Goal: Navigation & Orientation: Understand site structure

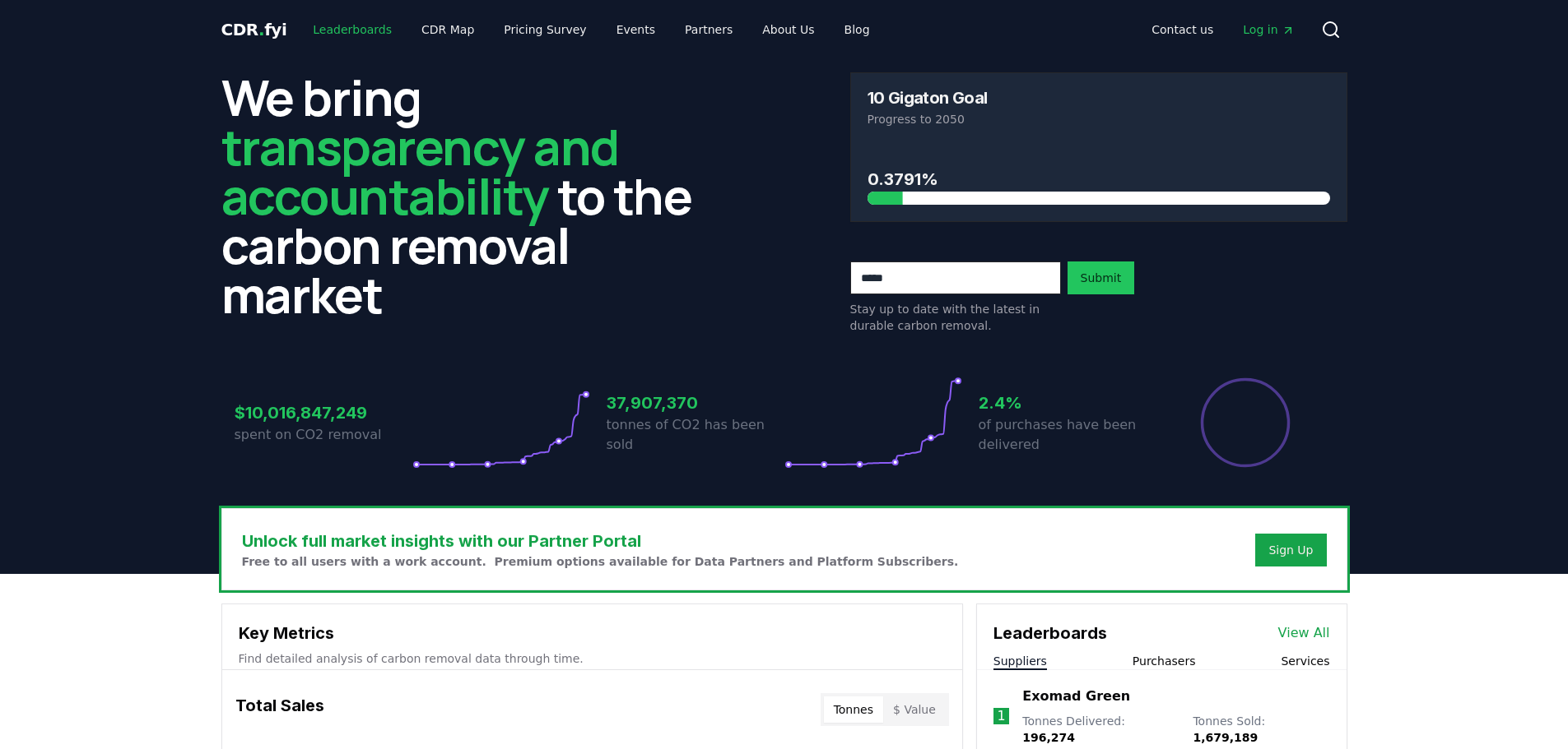
click at [349, 19] on link "Leaderboards" at bounding box center [352, 29] width 105 height 30
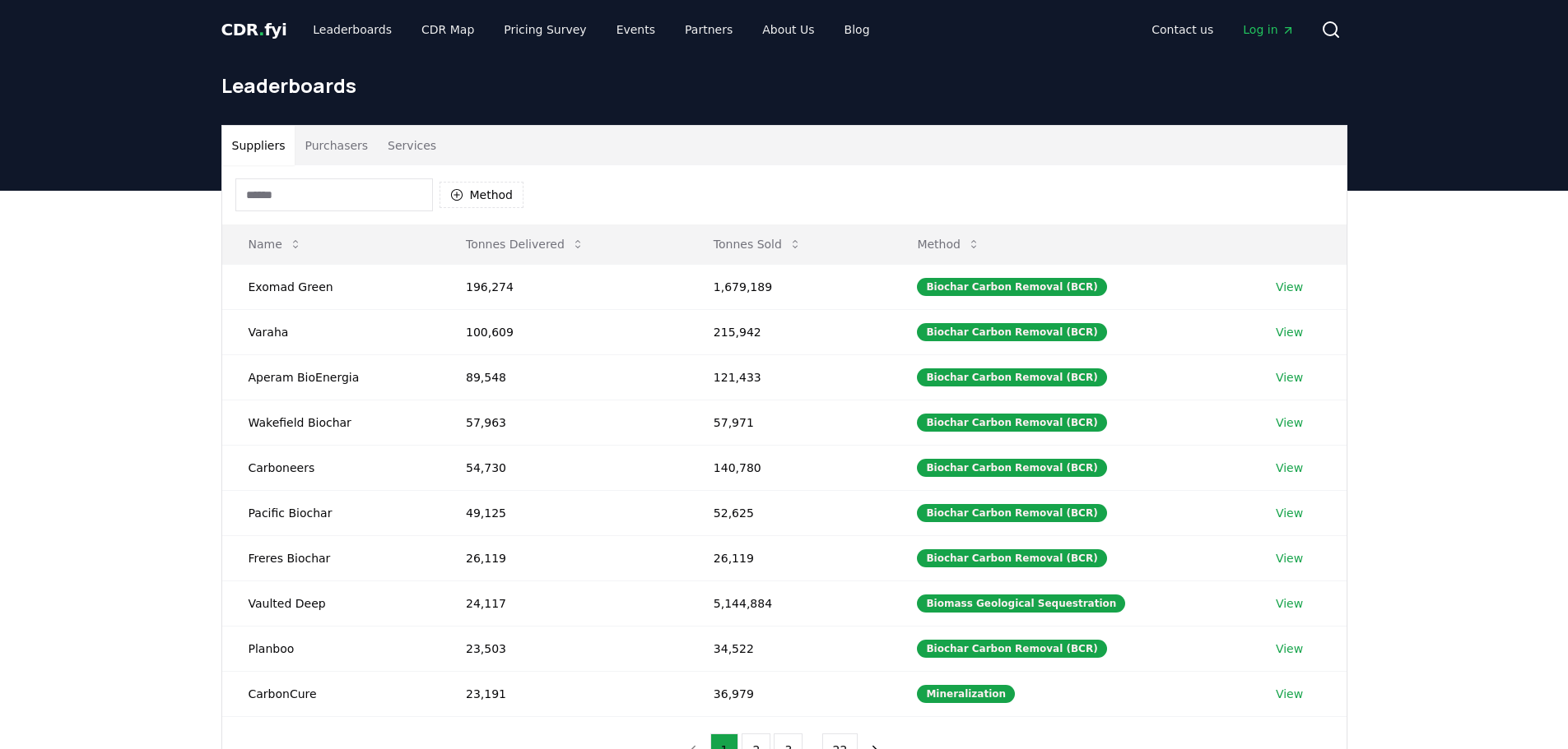
click at [269, 28] on span "CDR . fyi" at bounding box center [254, 29] width 66 height 20
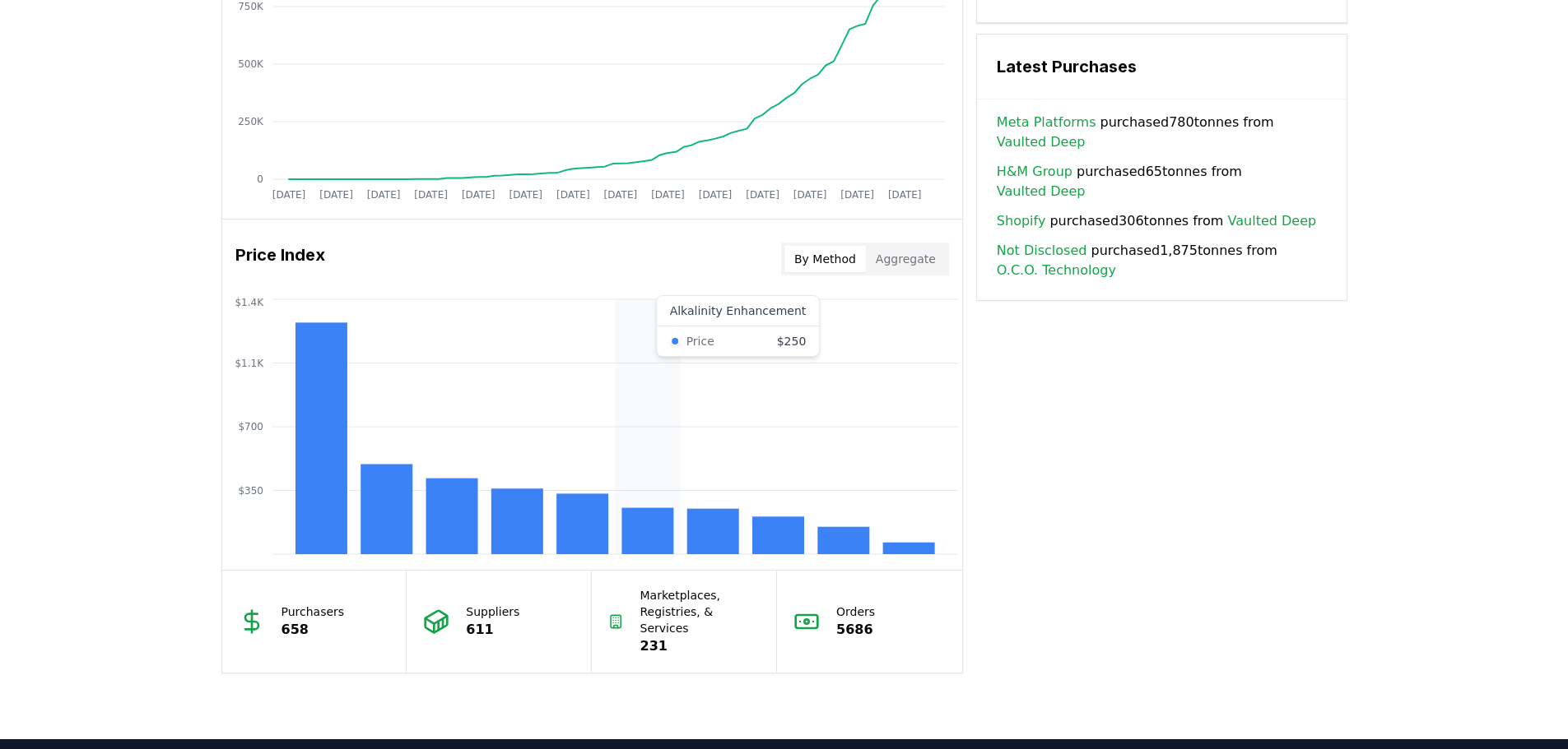
scroll to position [1234, 0]
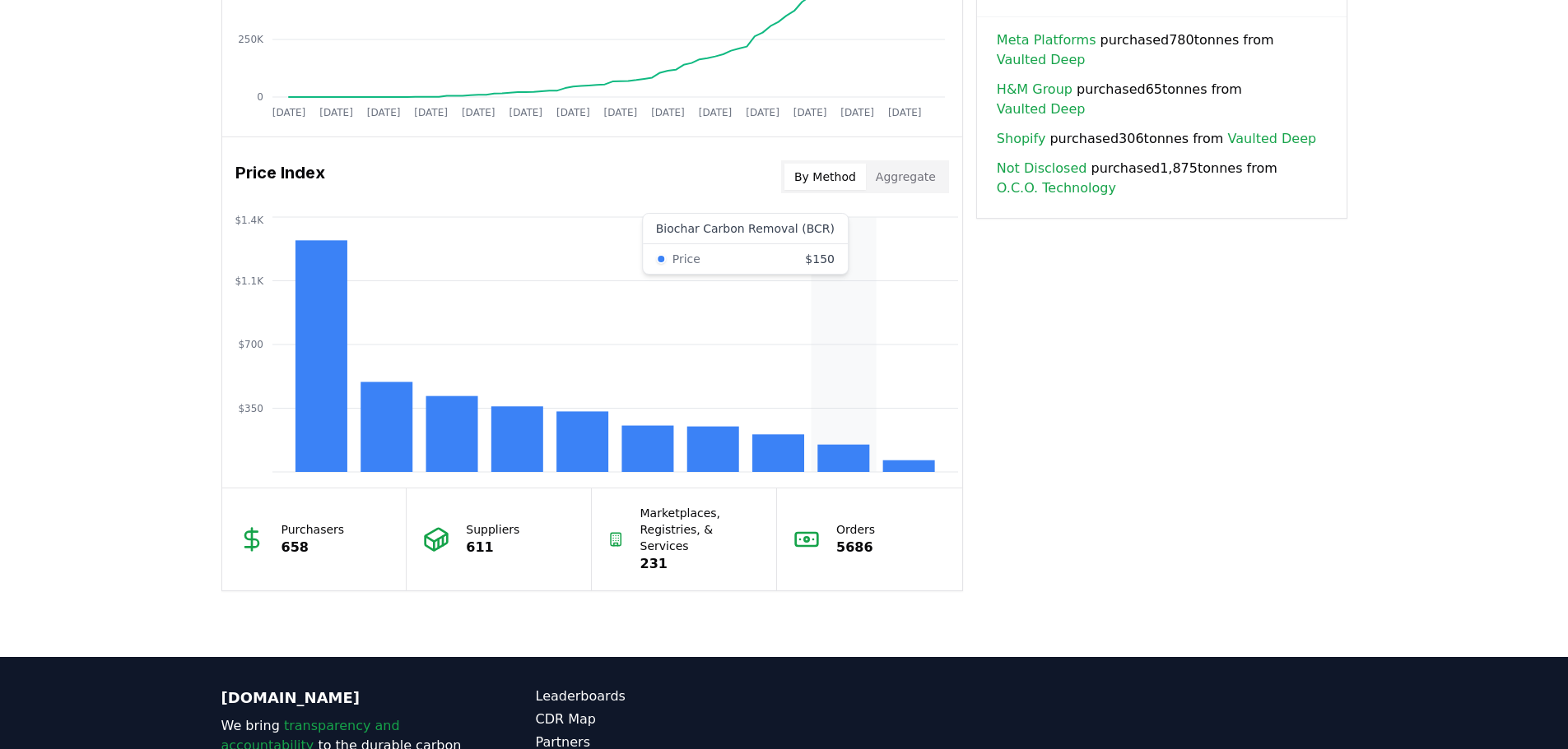
click at [825, 453] on rect at bounding box center [843, 459] width 52 height 27
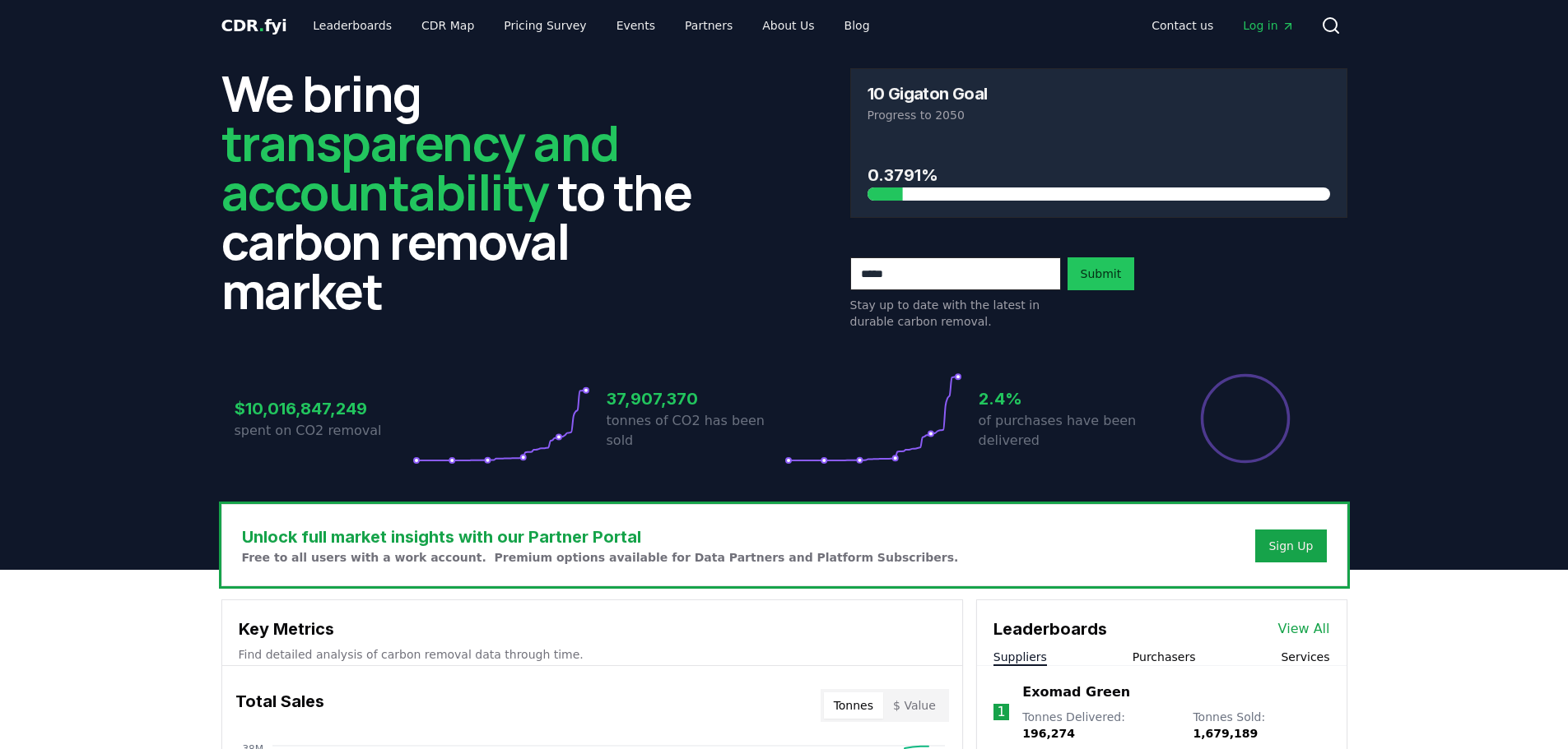
scroll to position [0, 0]
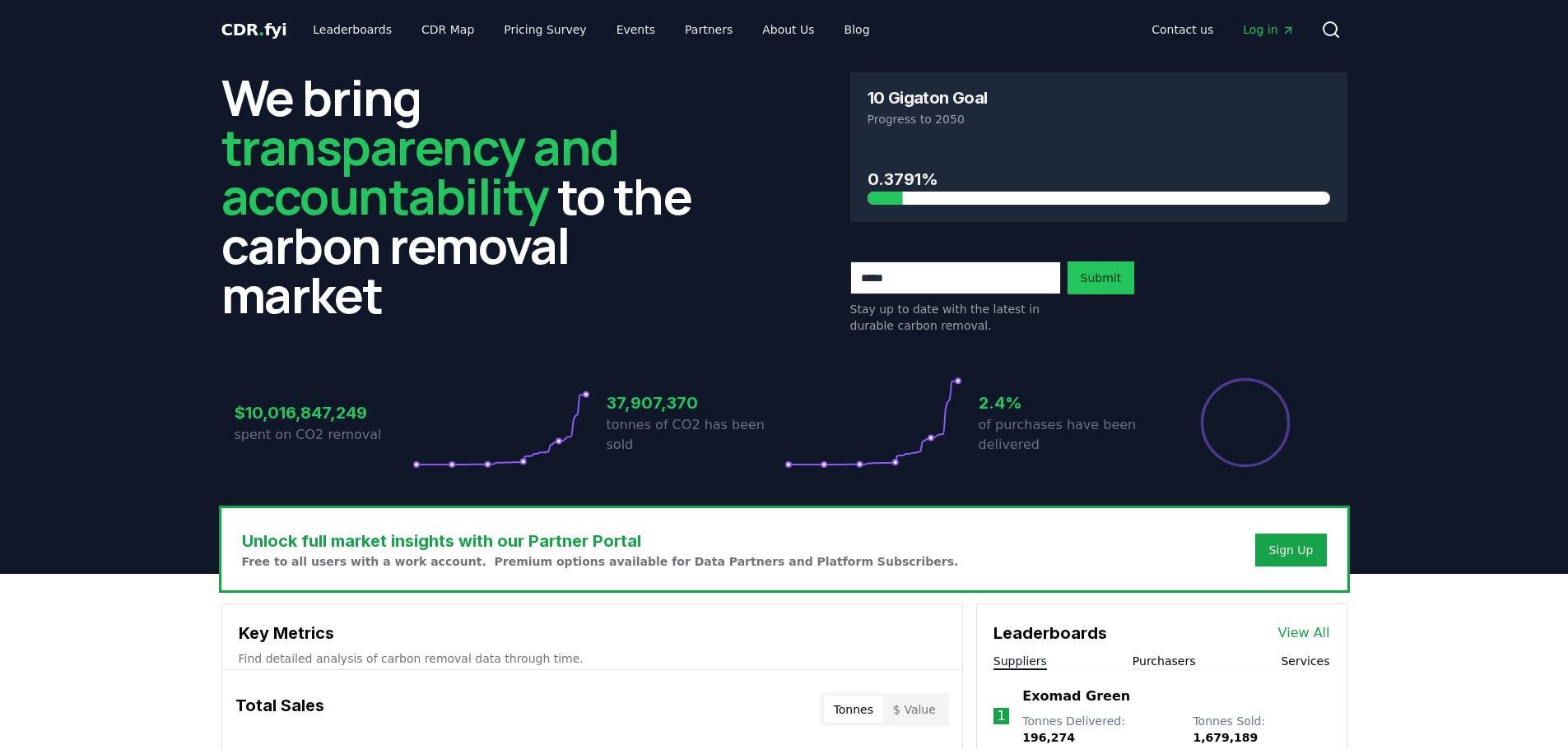
click at [1281, 36] on icon "Main" at bounding box center [1287, 30] width 13 height 13
click at [423, 26] on link "CDR Map" at bounding box center [448, 29] width 79 height 30
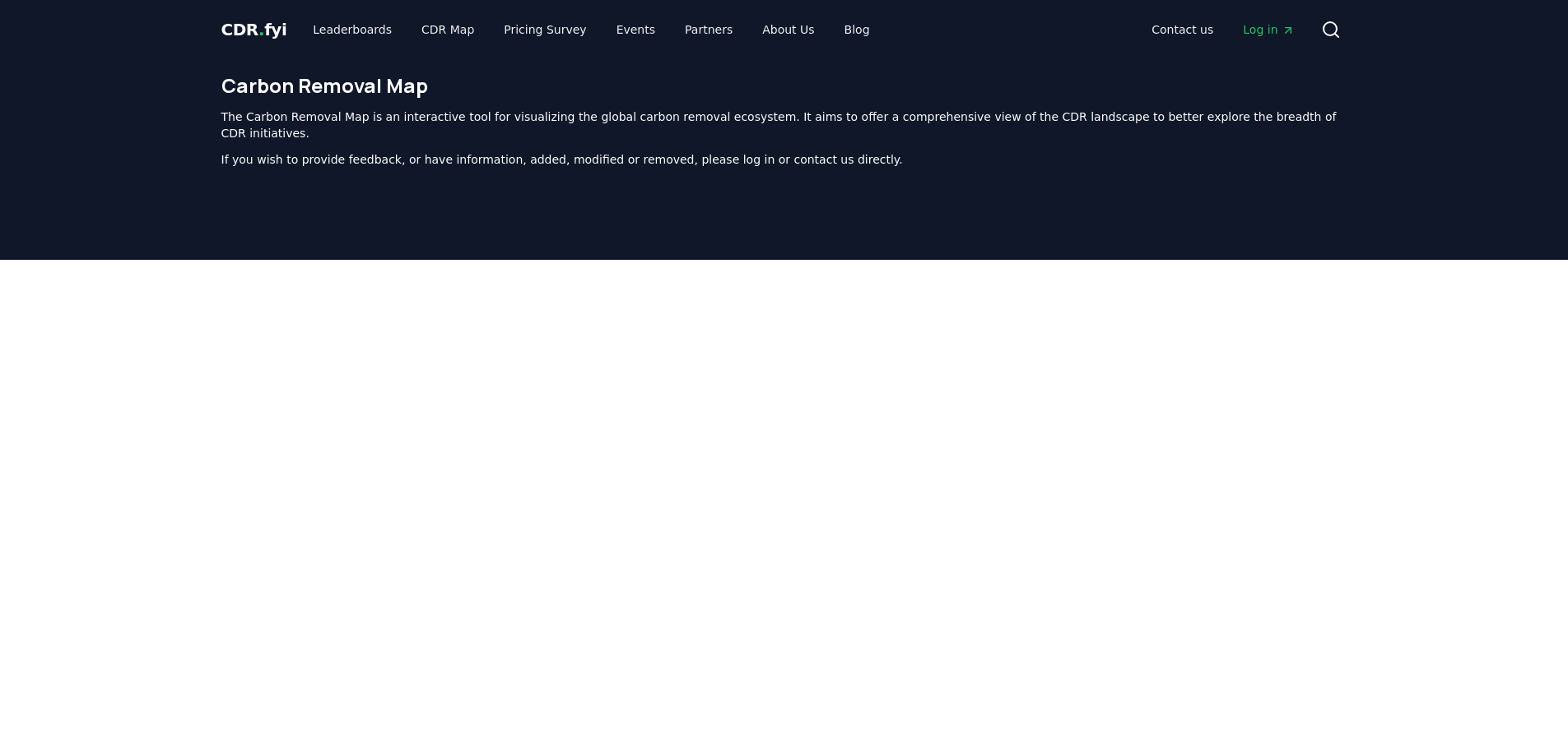
scroll to position [506, 0]
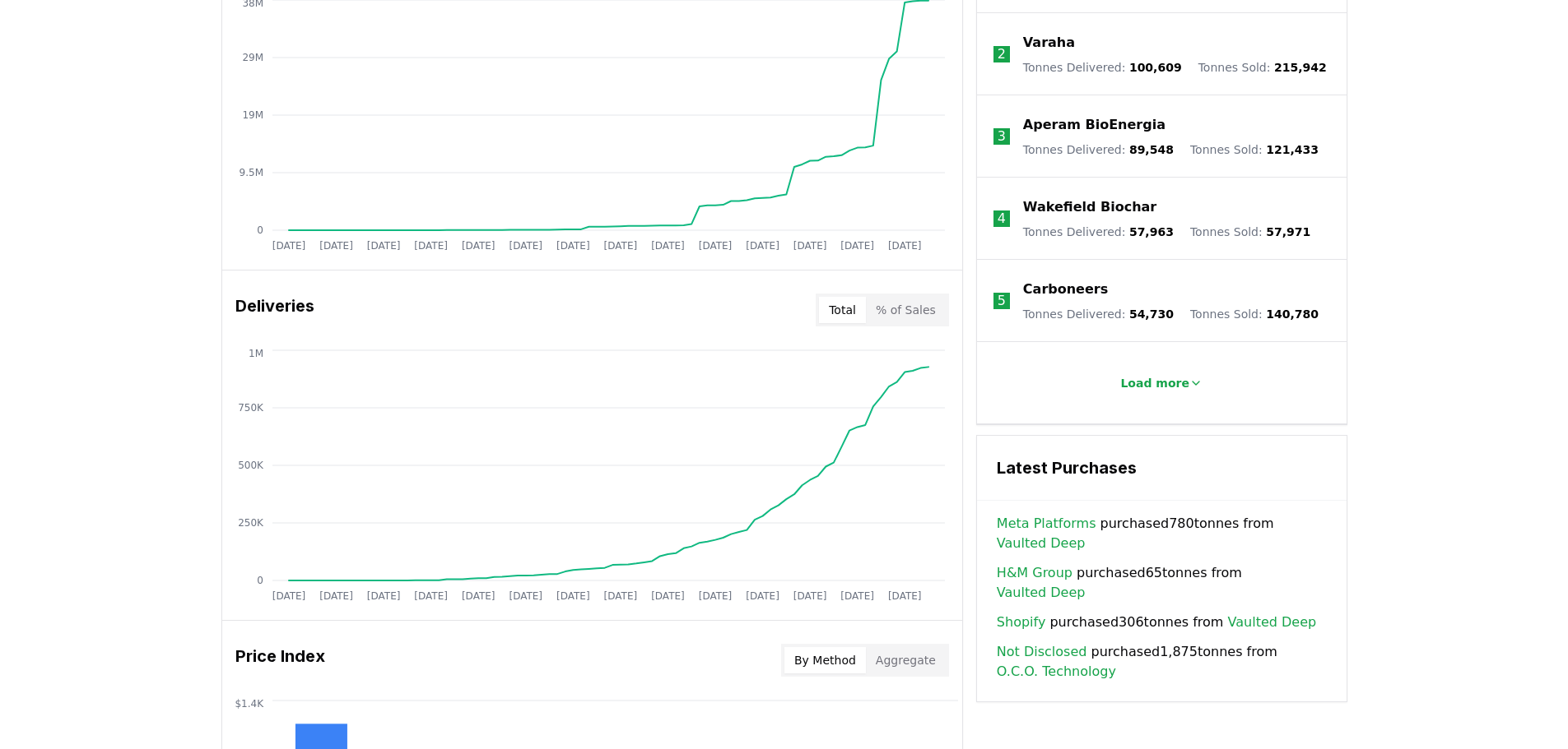
scroll to position [822, 0]
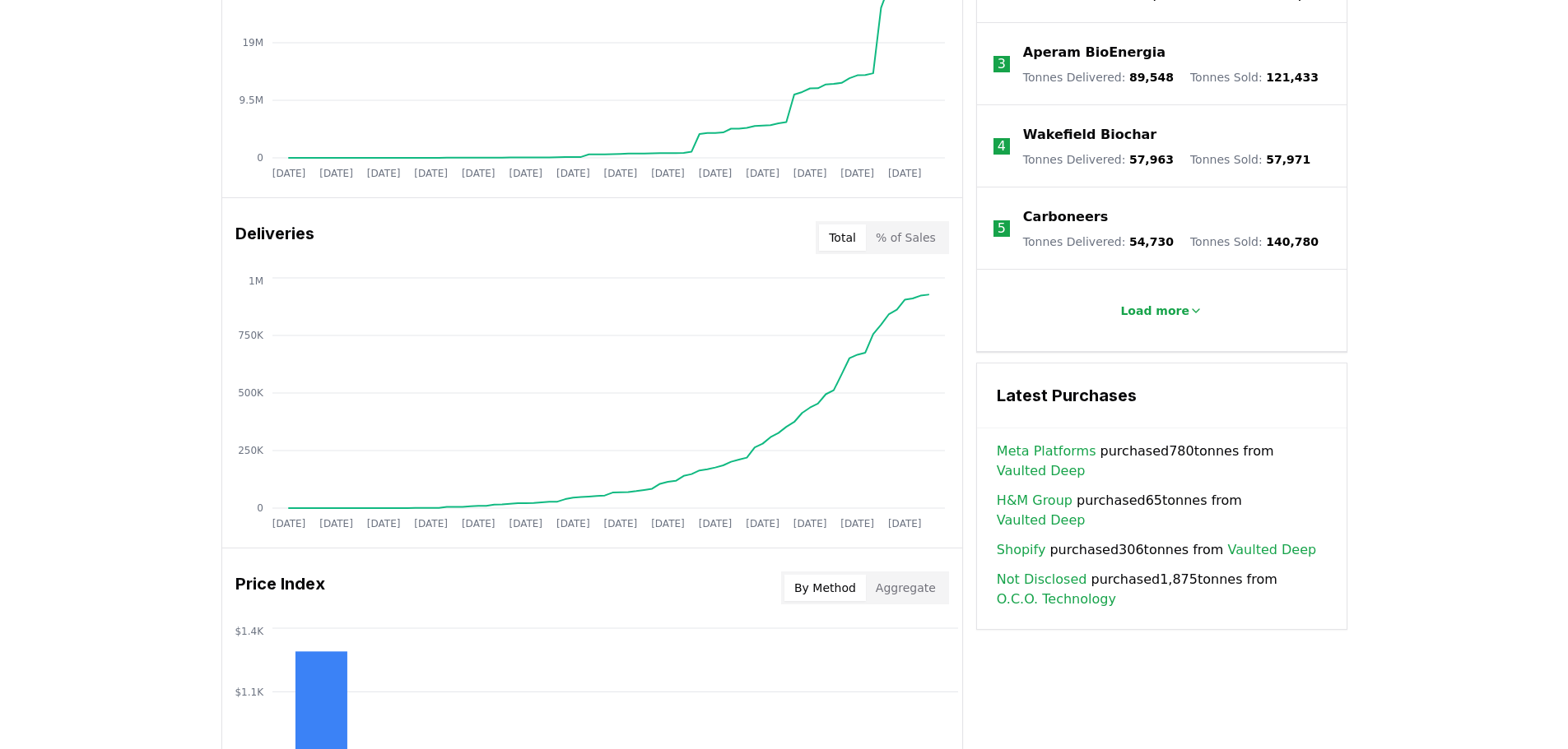
click at [919, 244] on button "% of Sales" at bounding box center [905, 237] width 79 height 26
click at [841, 245] on button "Total" at bounding box center [842, 237] width 47 height 26
